Goal: Check status: Check status

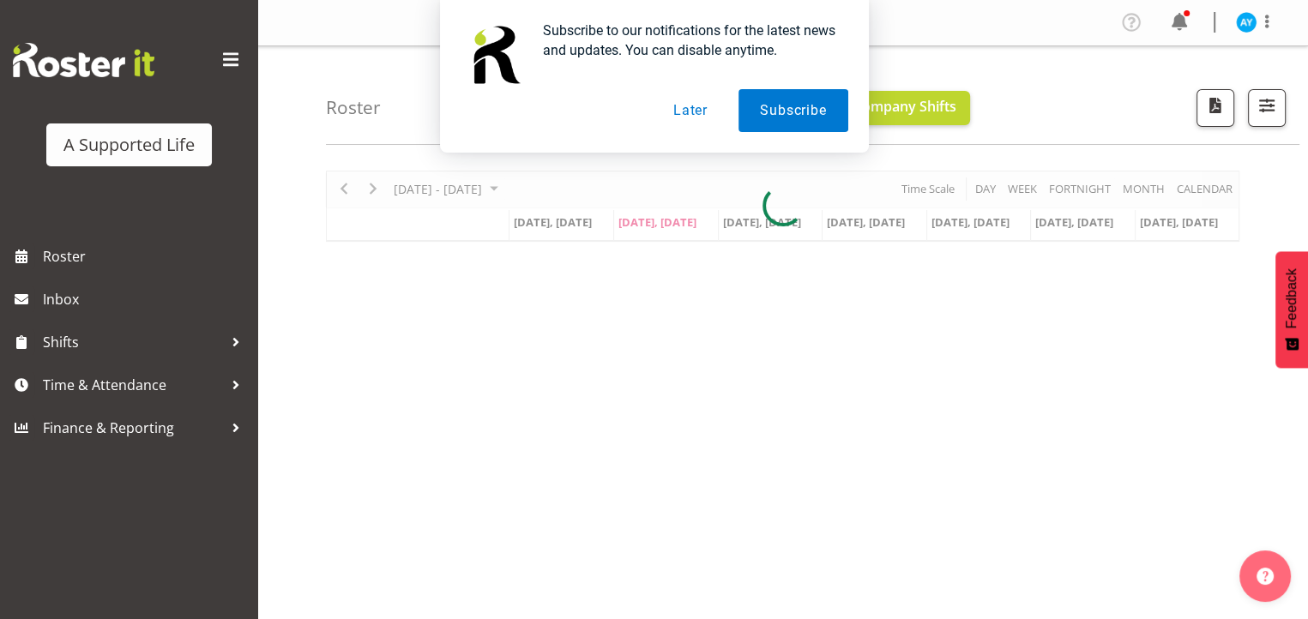
click at [690, 110] on button "Later" at bounding box center [690, 110] width 77 height 43
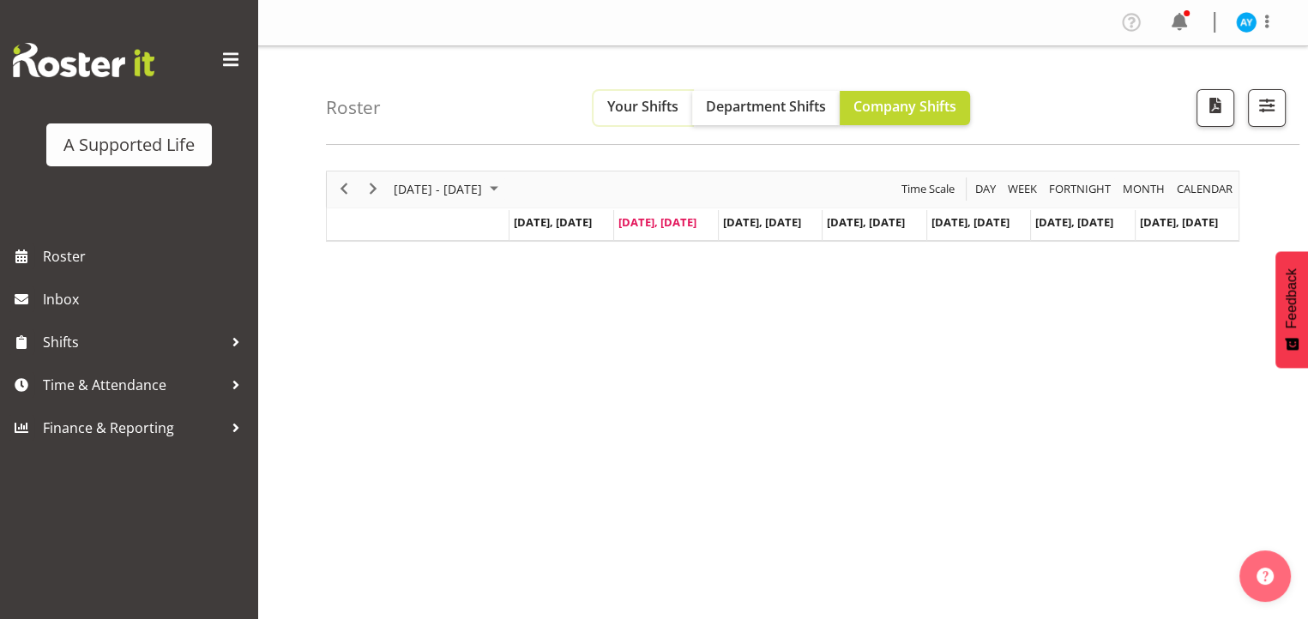
click at [638, 104] on span "Your Shifts" at bounding box center [642, 106] width 71 height 19
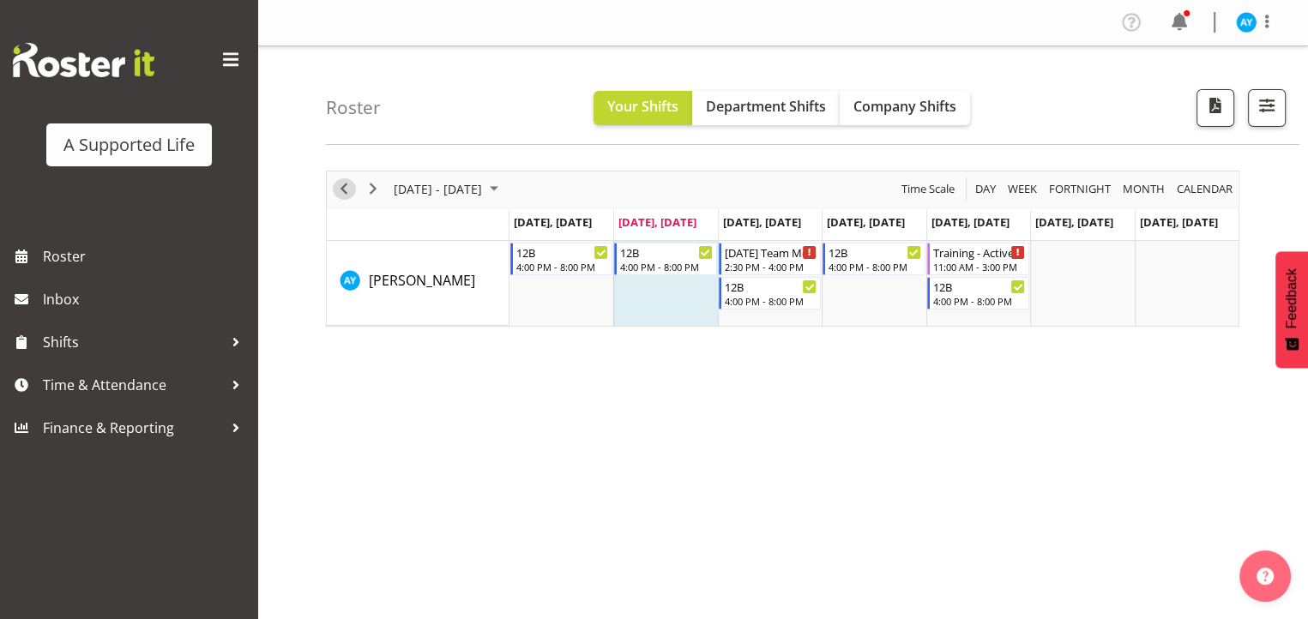
click at [344, 193] on span "Previous" at bounding box center [344, 188] width 21 height 21
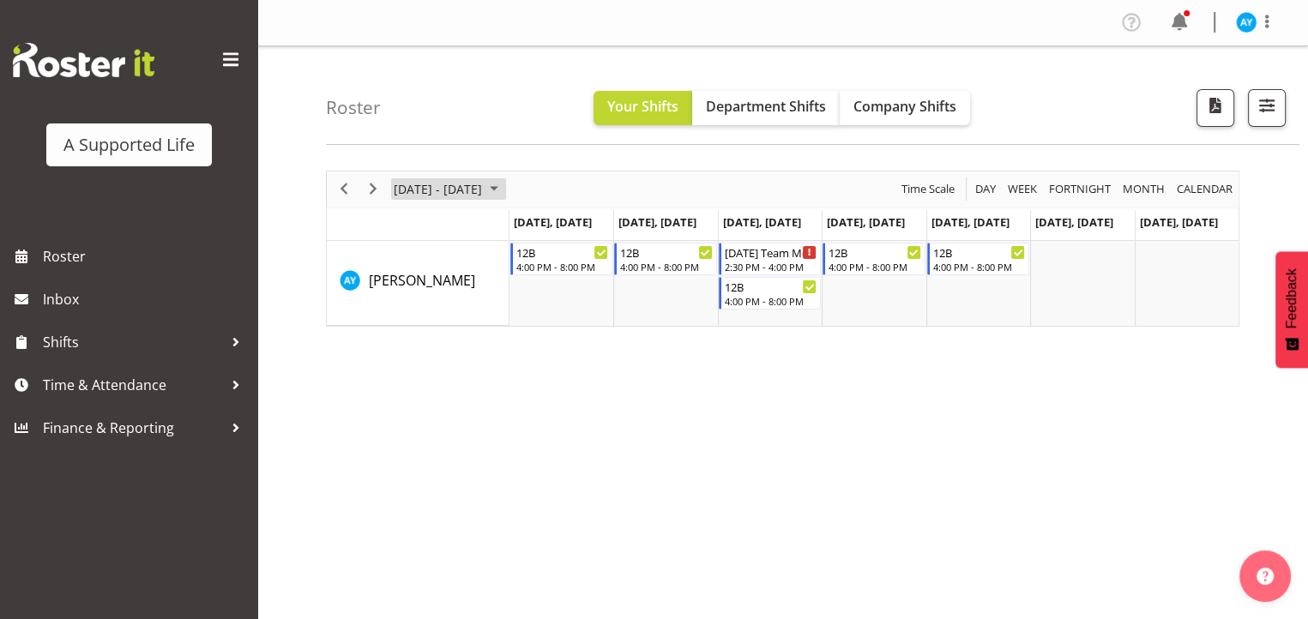
click at [504, 185] on span "August 2025" at bounding box center [494, 188] width 21 height 21
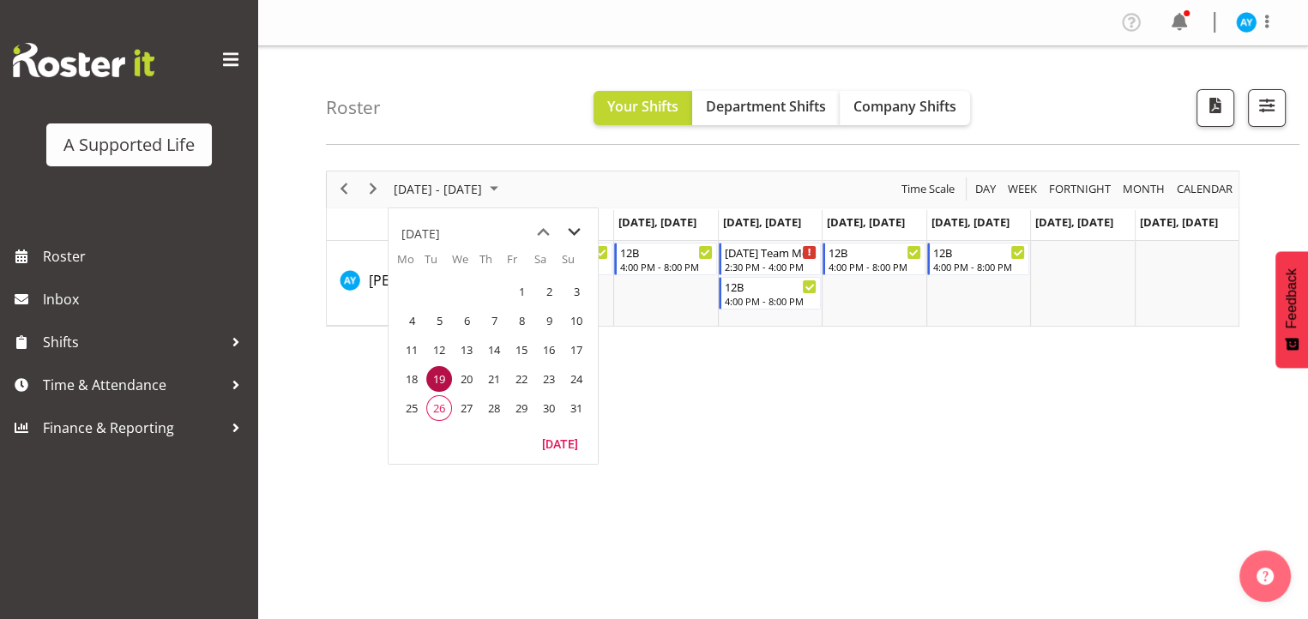
click at [572, 232] on span "next month" at bounding box center [574, 232] width 30 height 31
click at [415, 409] on span "29" at bounding box center [412, 408] width 26 height 26
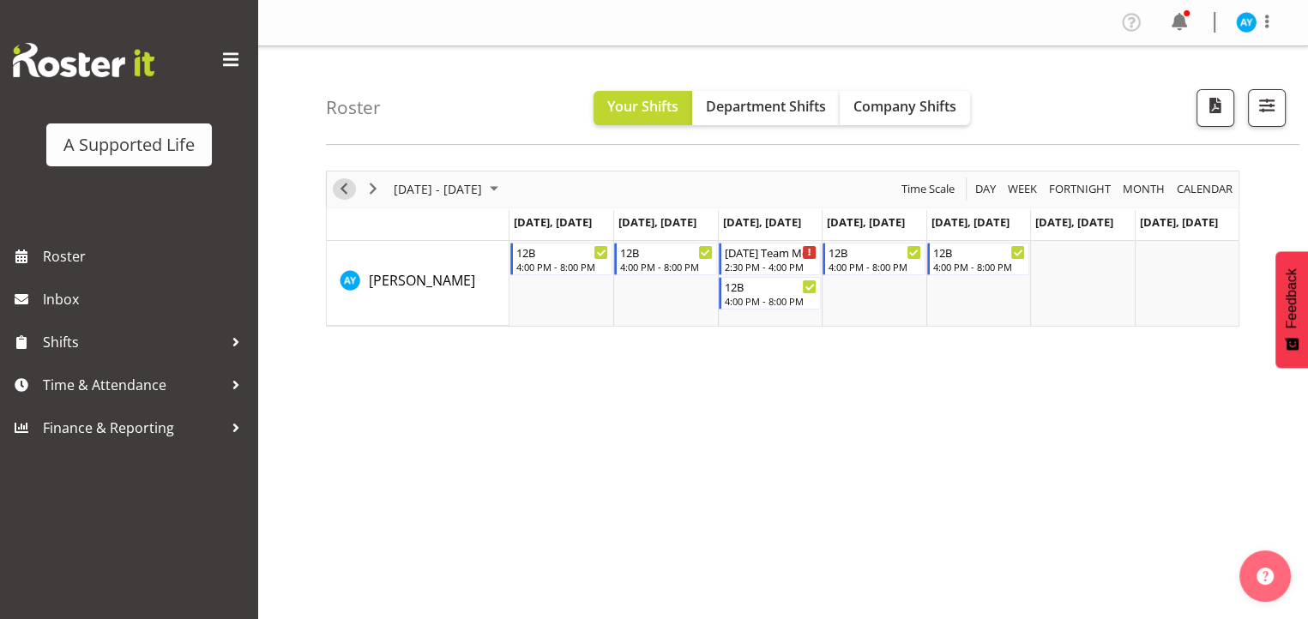
click at [345, 180] on span "Previous" at bounding box center [344, 188] width 21 height 21
click at [504, 187] on span "August 2025" at bounding box center [494, 188] width 21 height 21
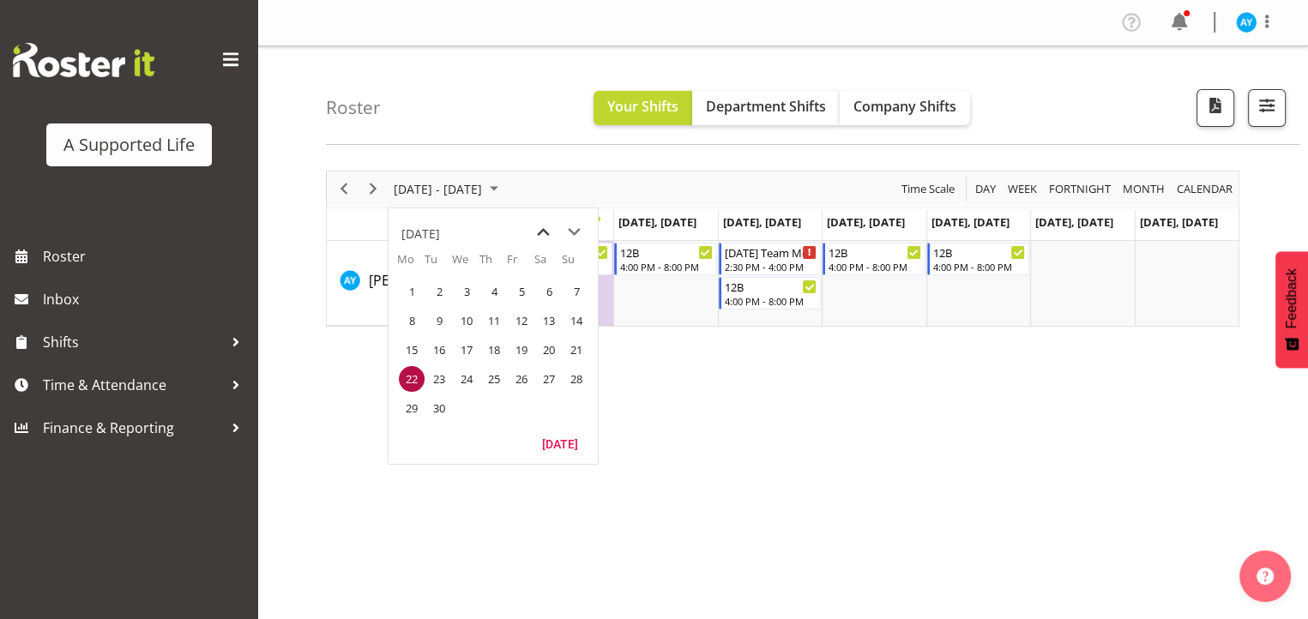
click at [543, 233] on span "previous month" at bounding box center [543, 232] width 30 height 31
click at [443, 408] on span "26" at bounding box center [439, 408] width 26 height 26
